Goal: Task Accomplishment & Management: Use online tool/utility

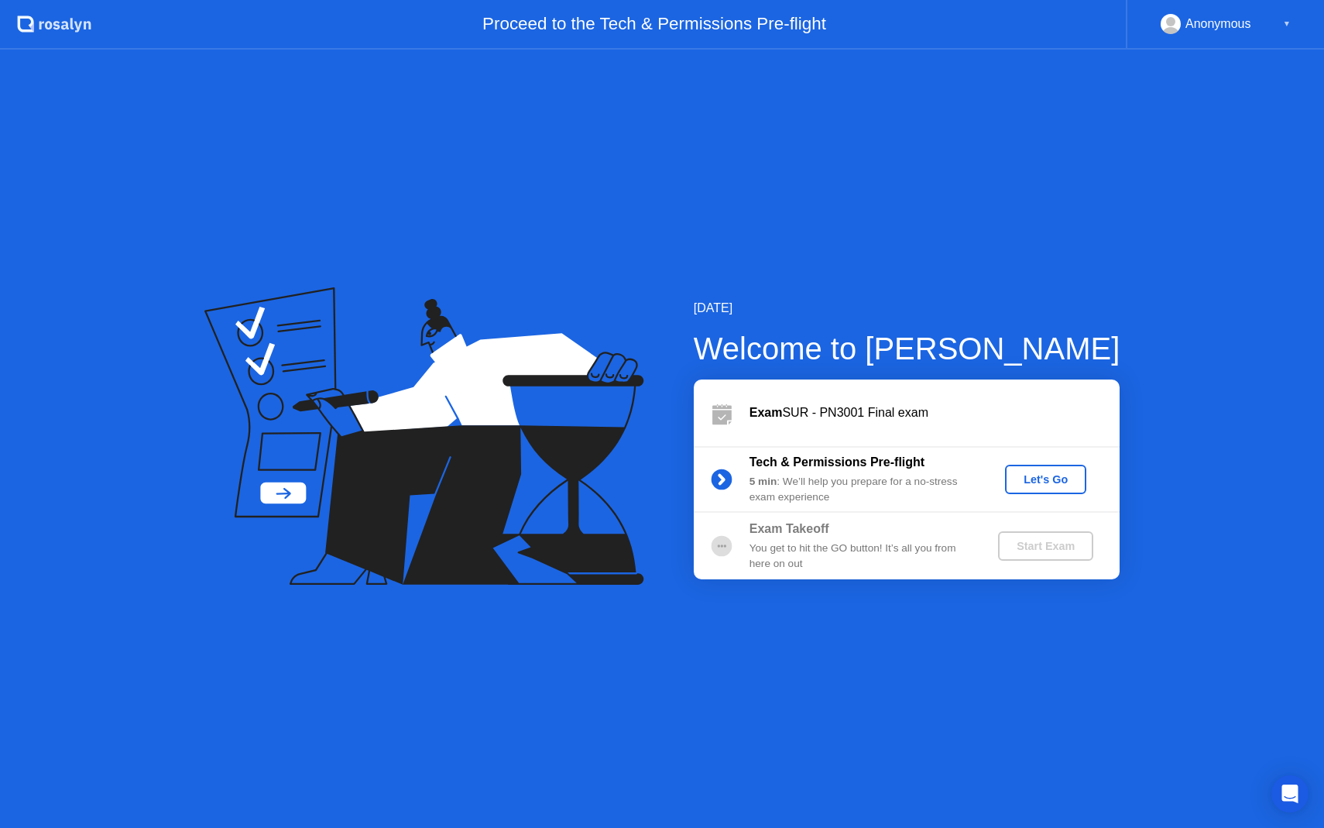
click at [1042, 474] on div "Let's Go" at bounding box center [1045, 479] width 69 height 12
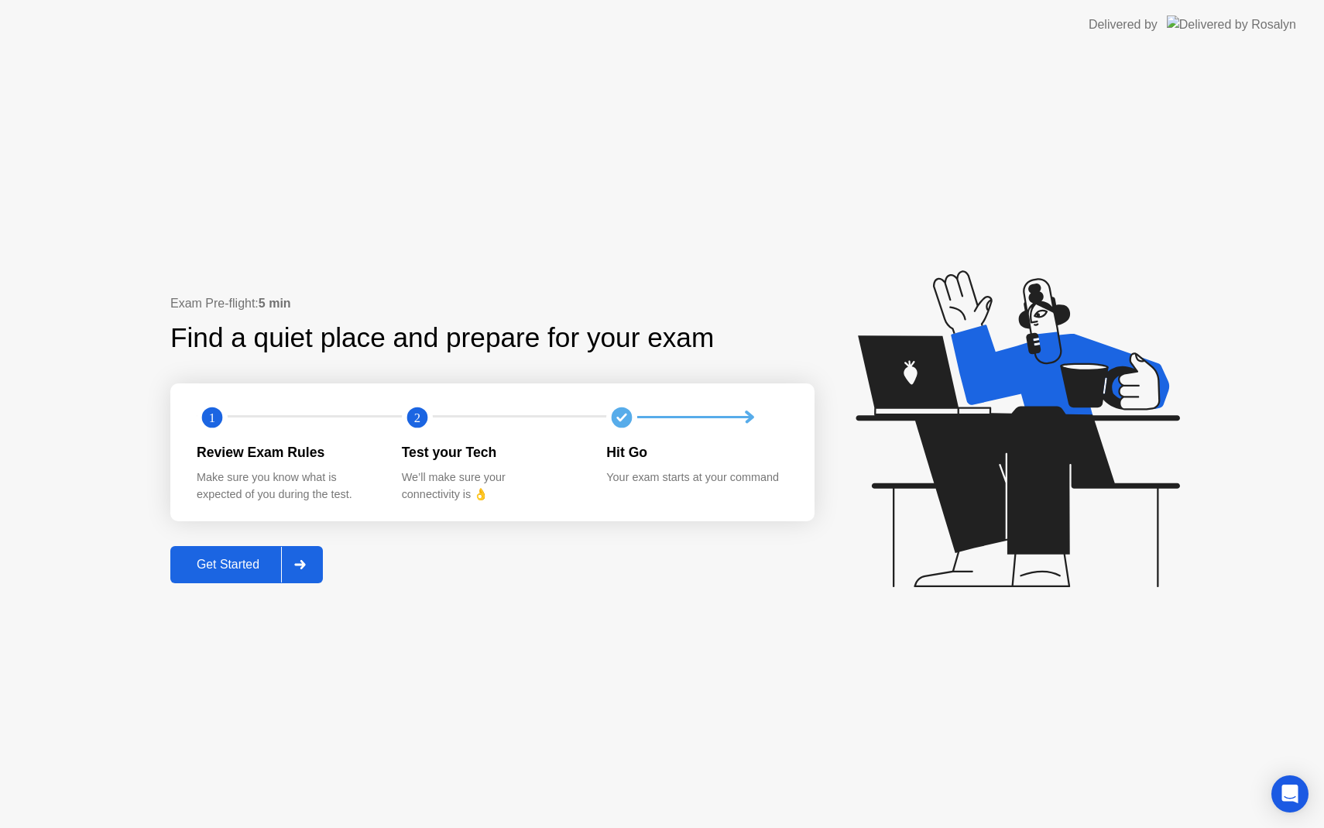
click at [236, 554] on button "Get Started" at bounding box center [246, 564] width 153 height 37
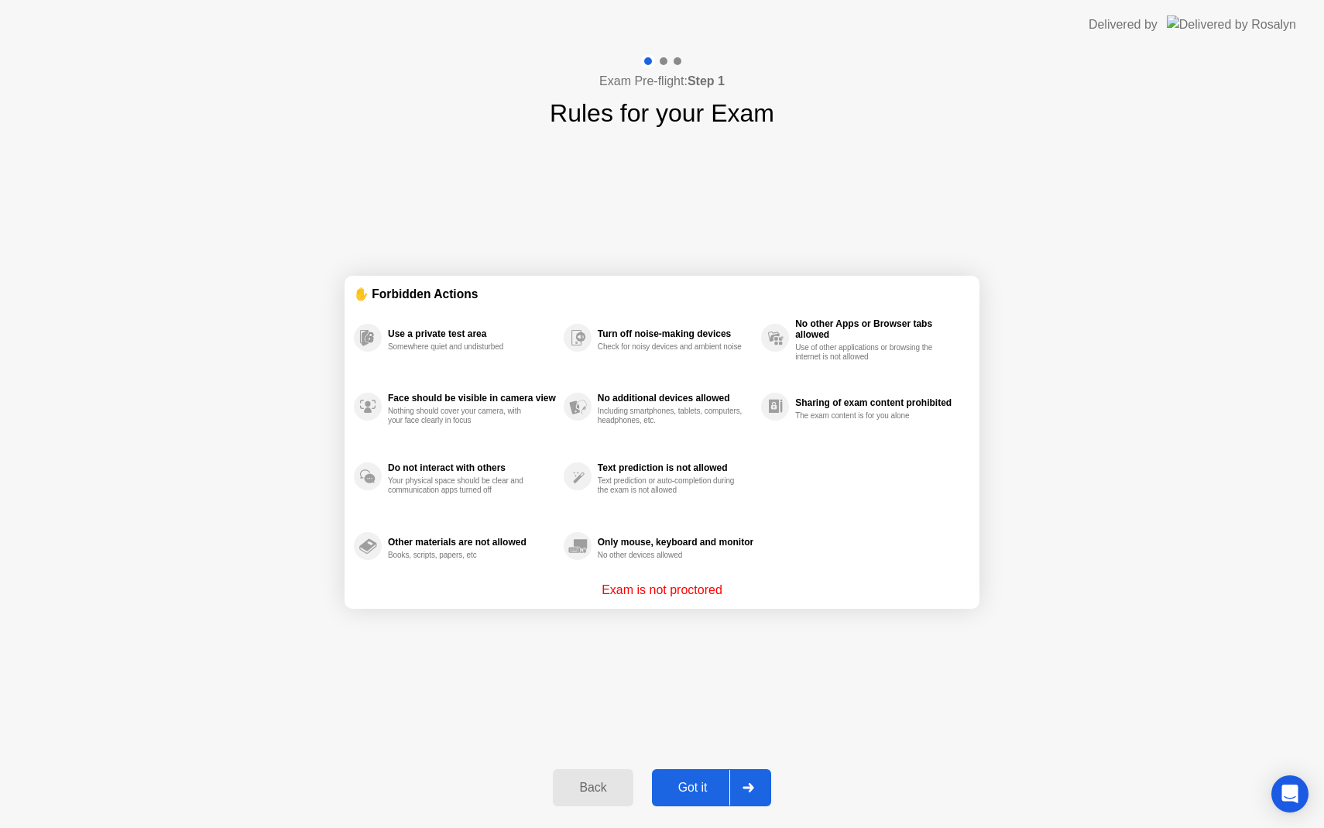
click at [682, 775] on button "Got it" at bounding box center [711, 787] width 119 height 37
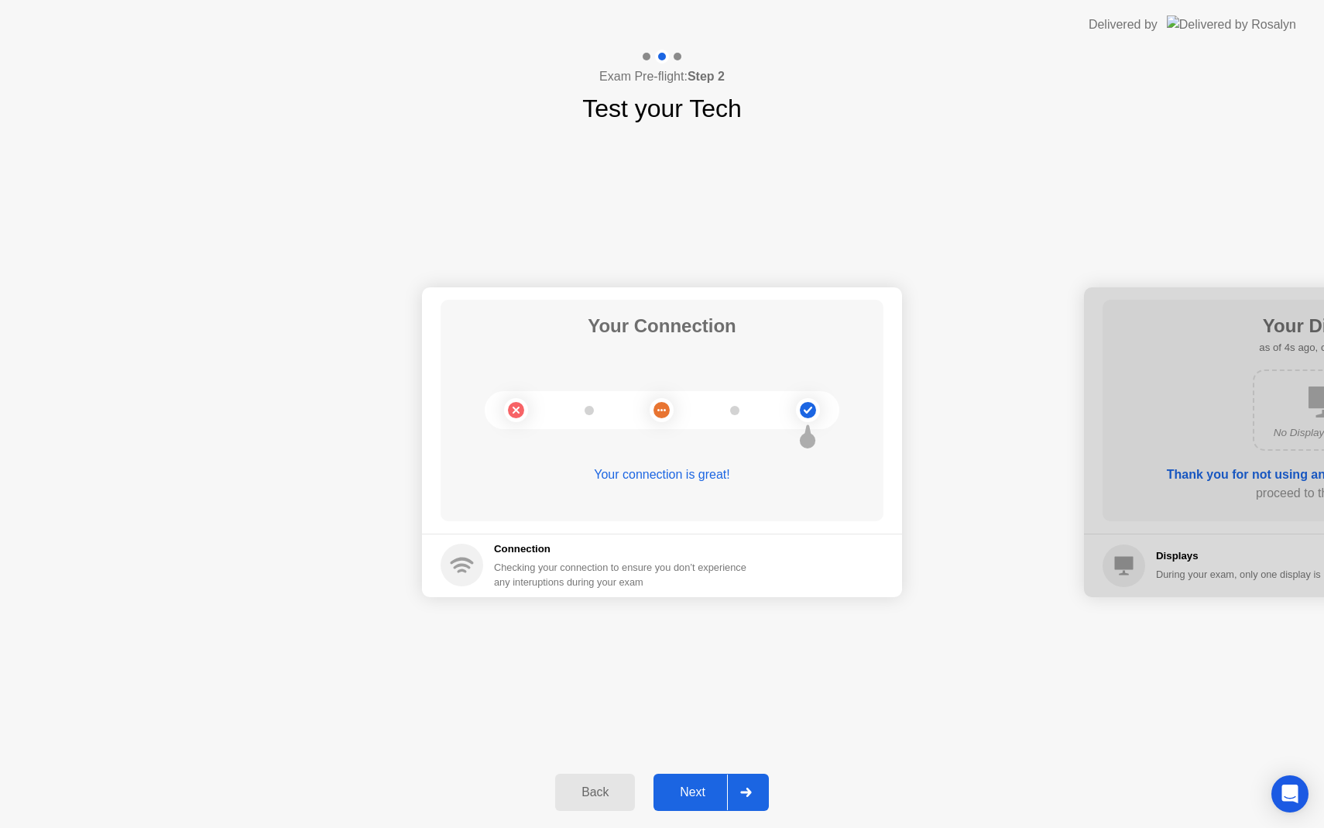
click at [704, 793] on div "Next" at bounding box center [692, 792] width 69 height 14
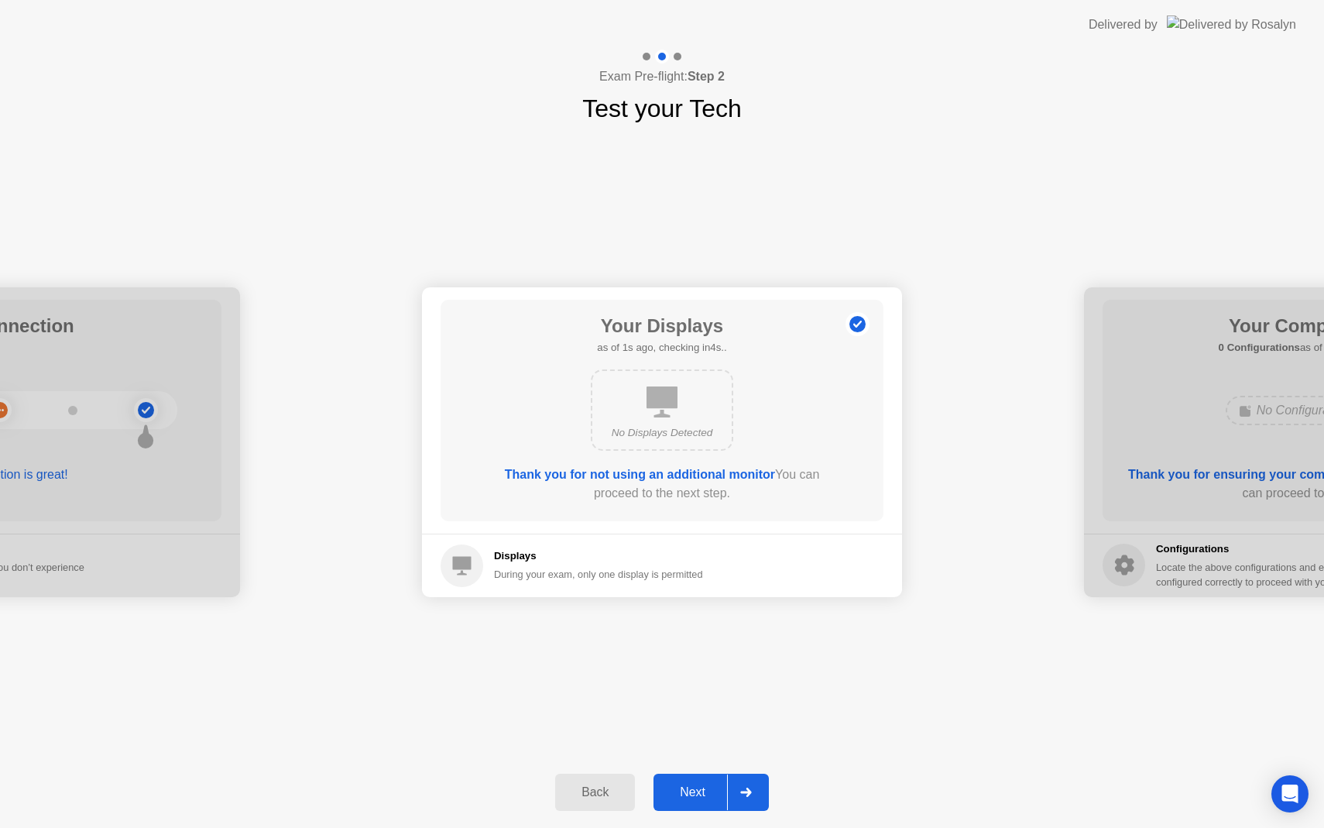
click at [704, 793] on div "Next" at bounding box center [692, 792] width 69 height 14
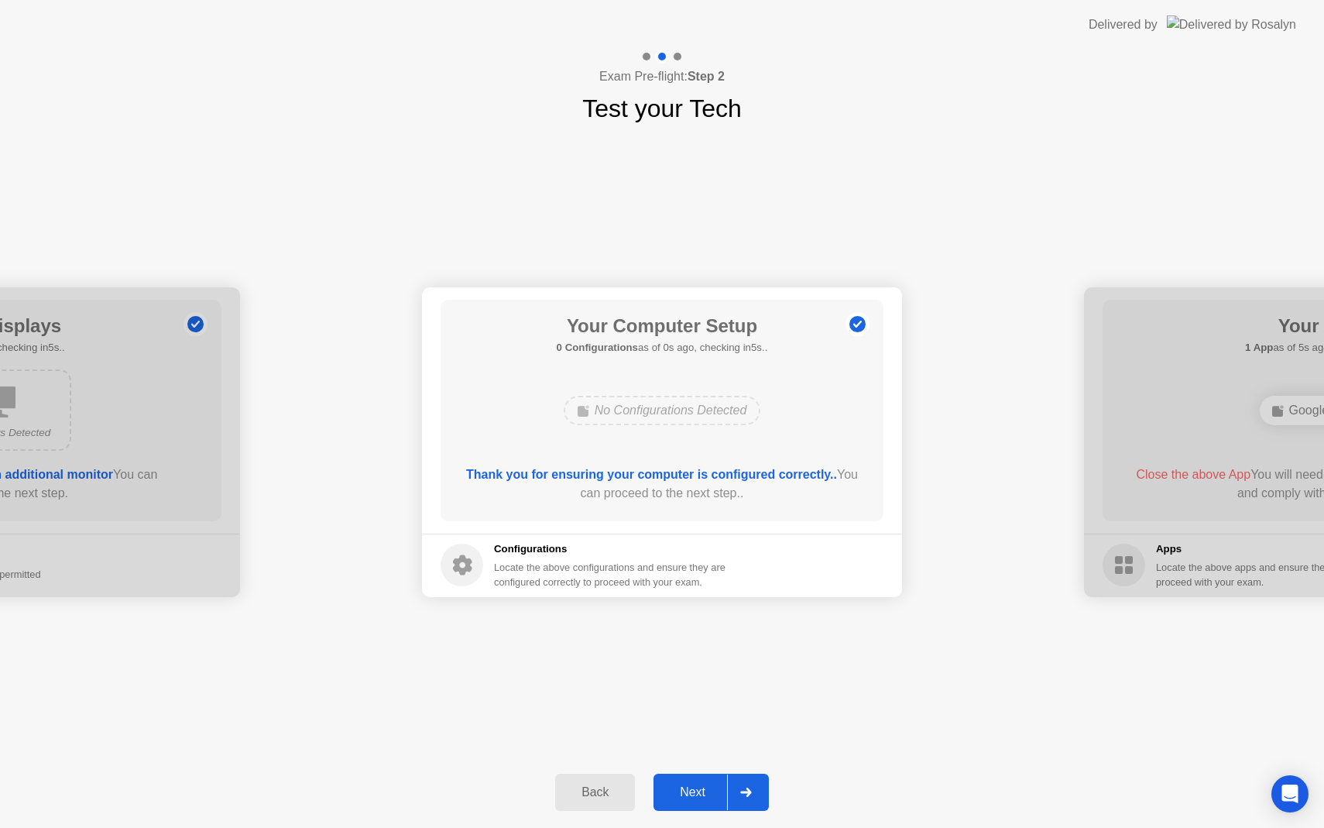
click at [703, 793] on div "Next" at bounding box center [692, 792] width 69 height 14
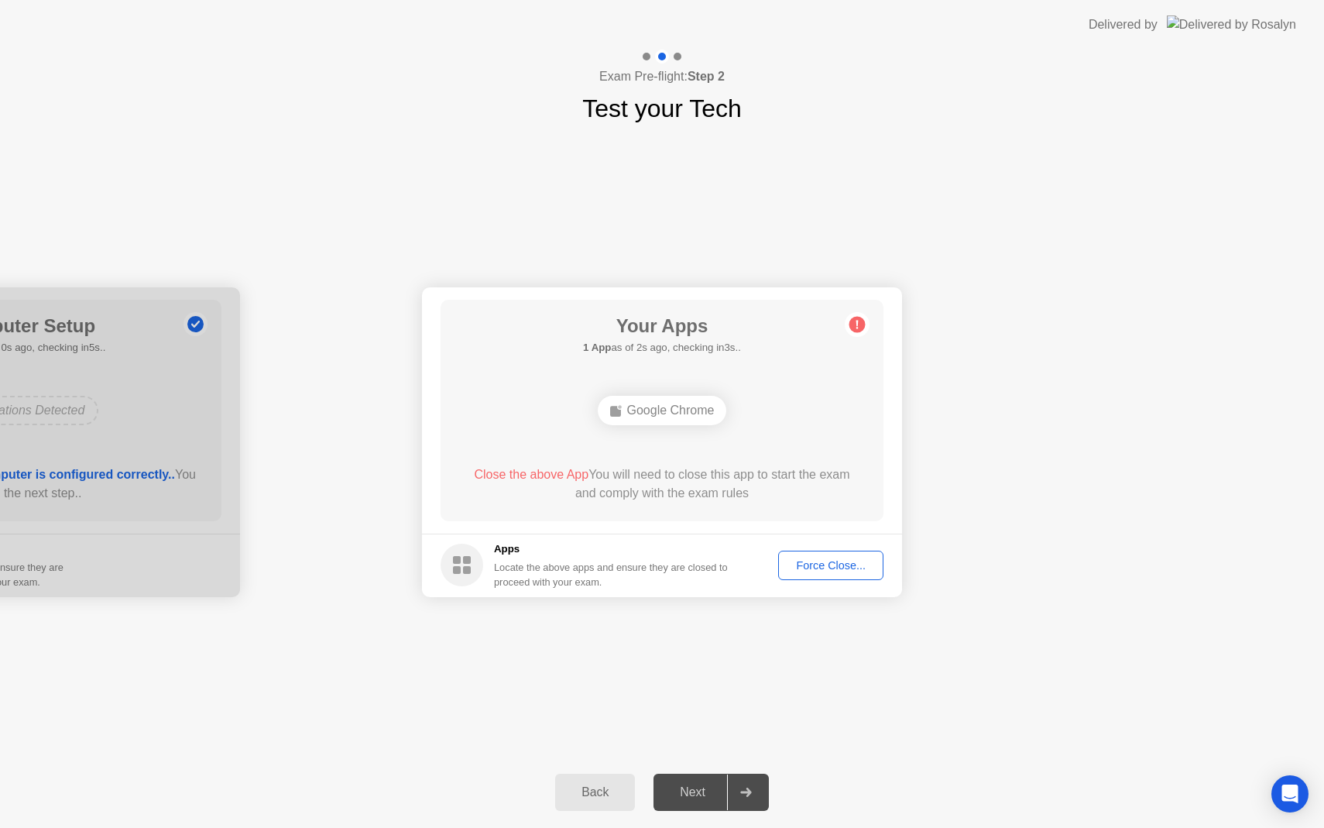
click at [812, 565] on div "Force Close..." at bounding box center [831, 565] width 94 height 12
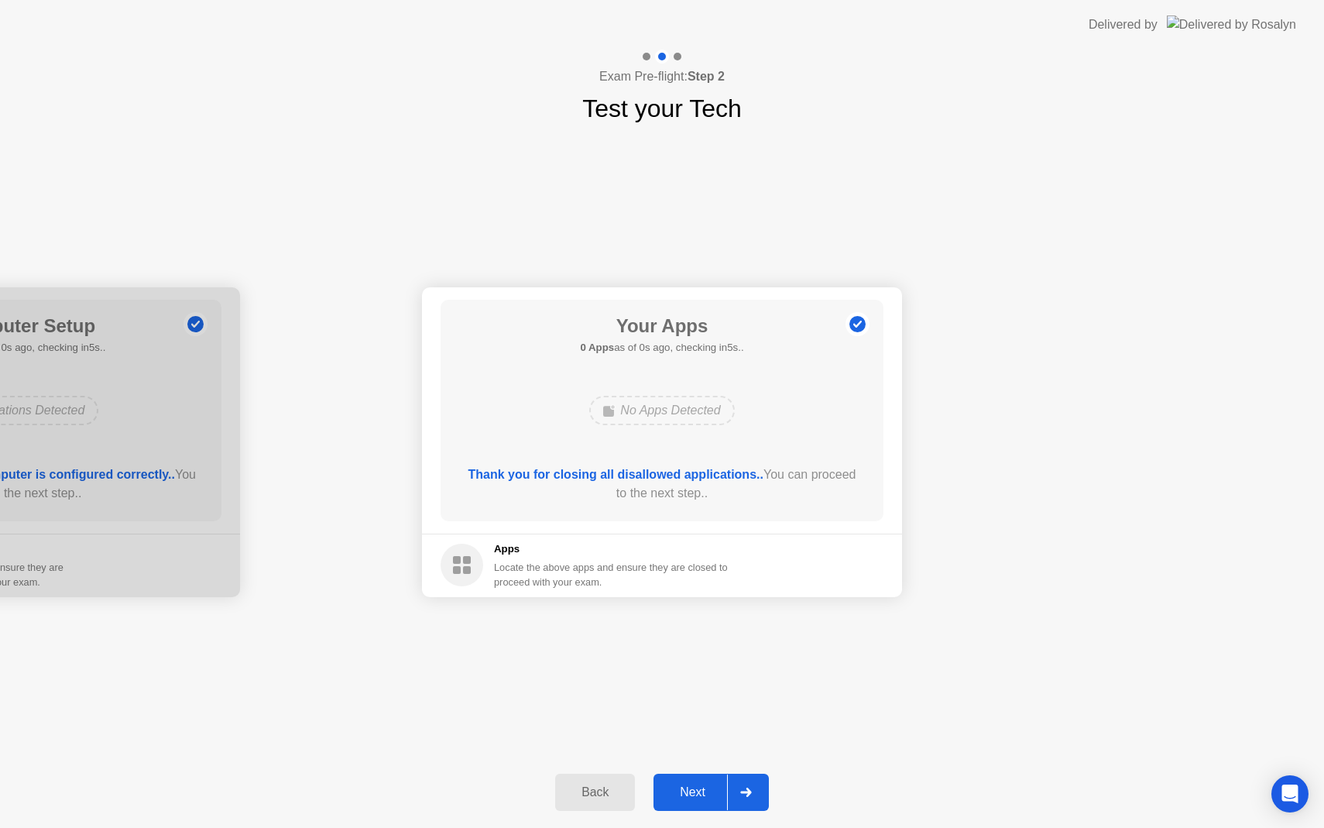
click at [681, 785] on div "Next" at bounding box center [692, 792] width 69 height 14
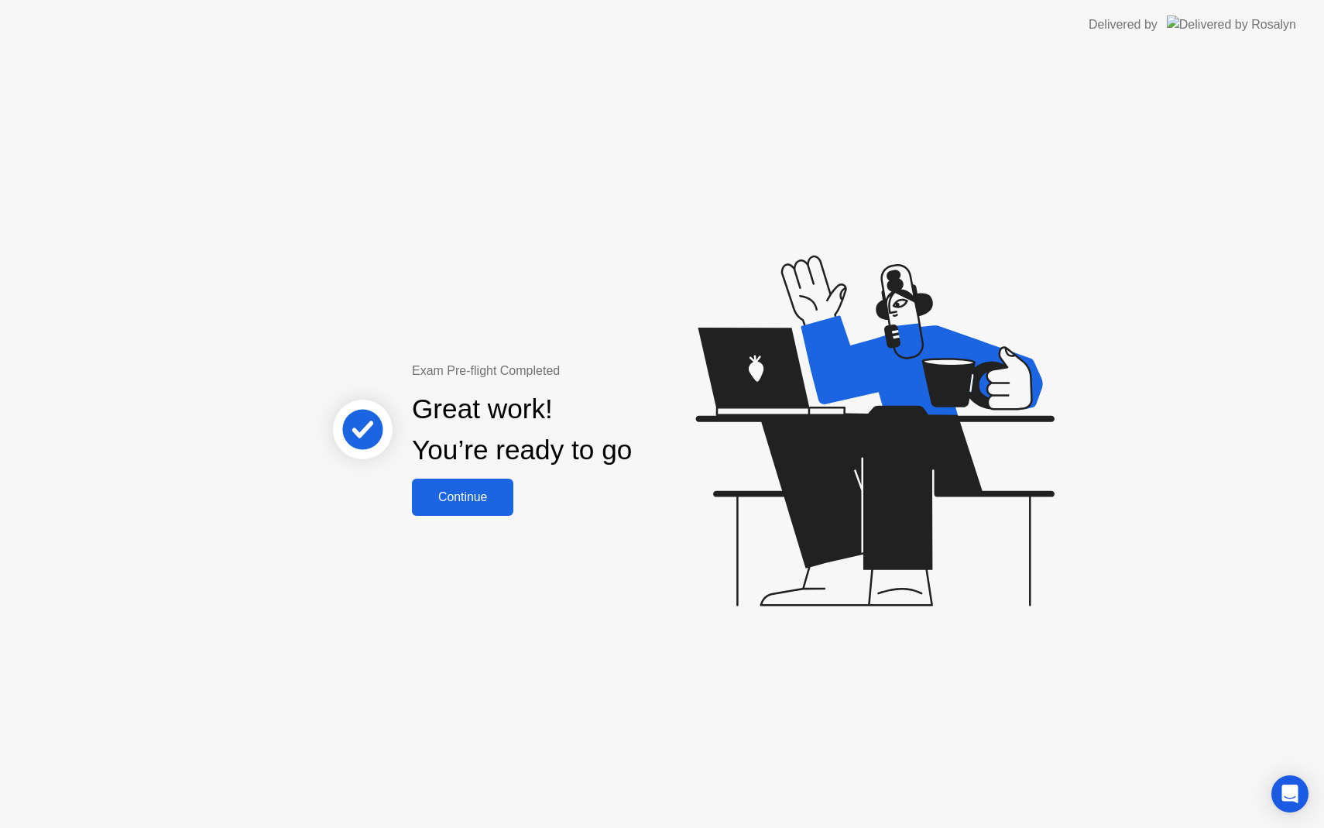
click at [482, 501] on div "Continue" at bounding box center [463, 497] width 92 height 14
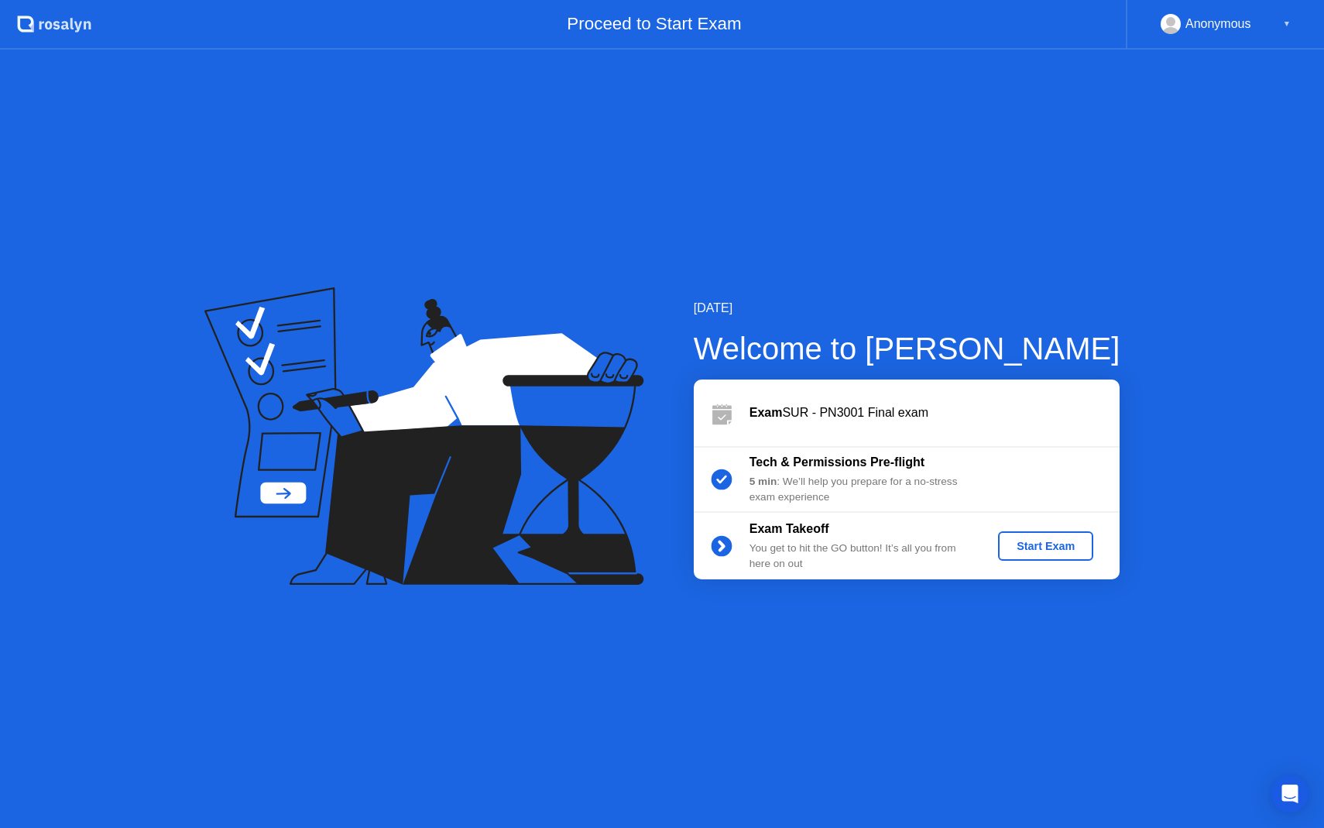
click at [1042, 543] on div "Start Exam" at bounding box center [1045, 546] width 83 height 12
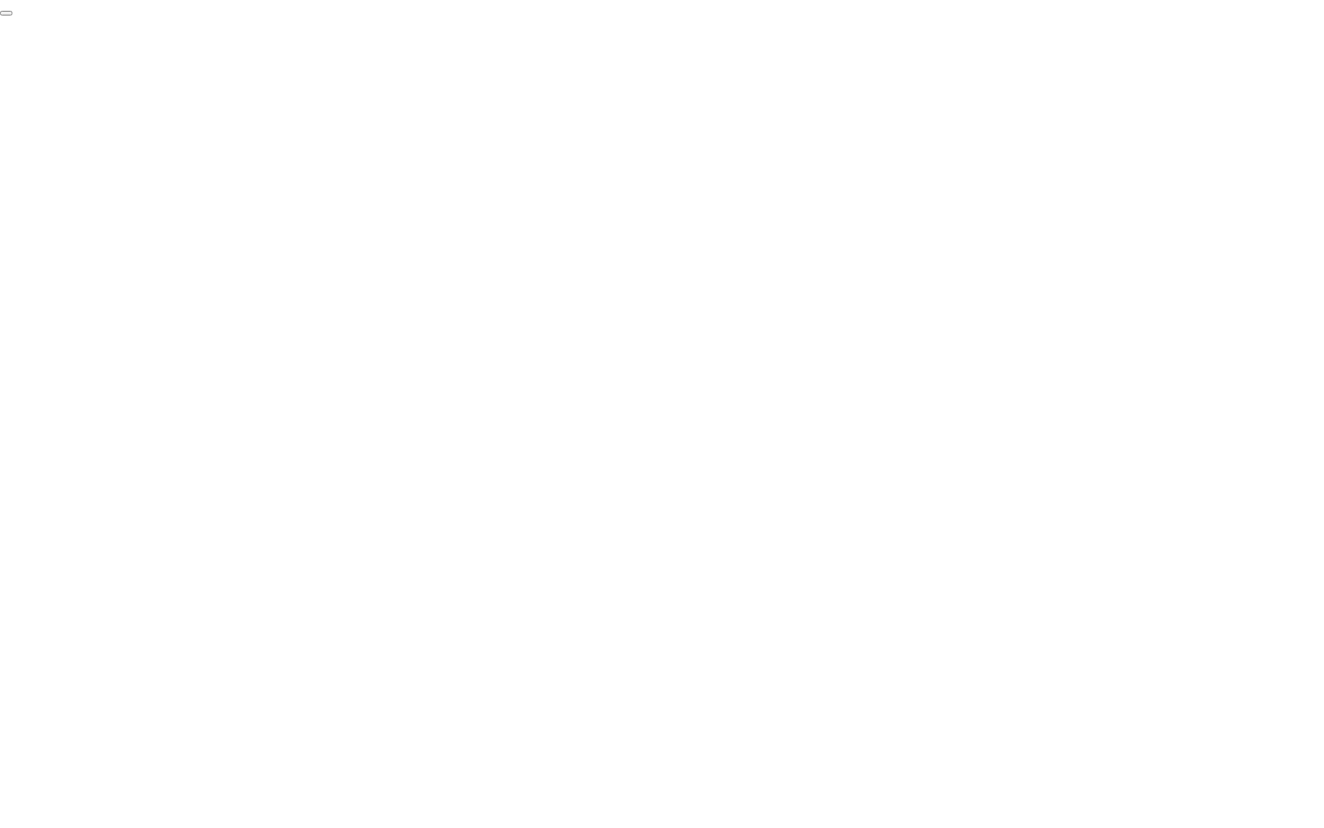
click at [12, 15] on button "End Proctoring Session" at bounding box center [6, 13] width 12 height 5
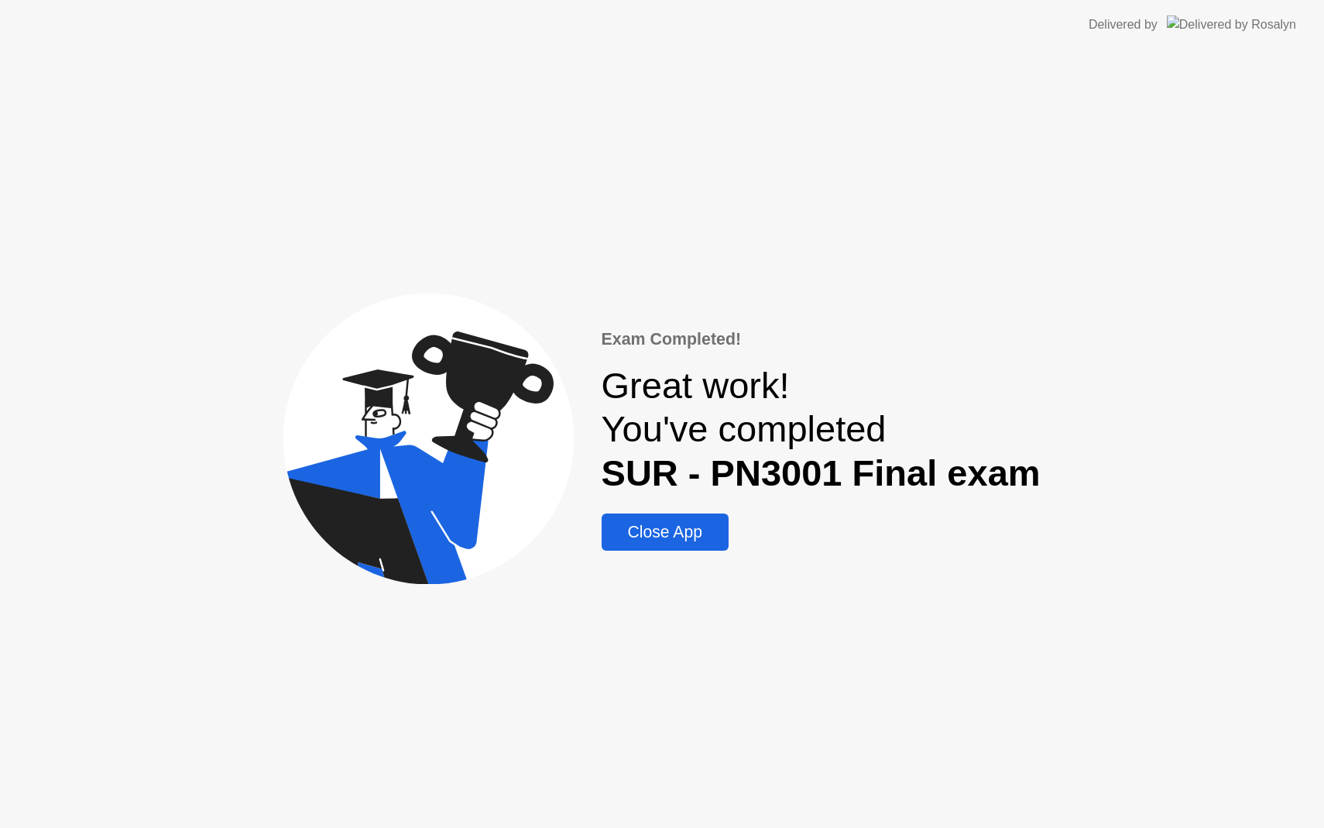
click at [674, 526] on div "Close App" at bounding box center [665, 532] width 118 height 19
